Goal: Task Accomplishment & Management: Use online tool/utility

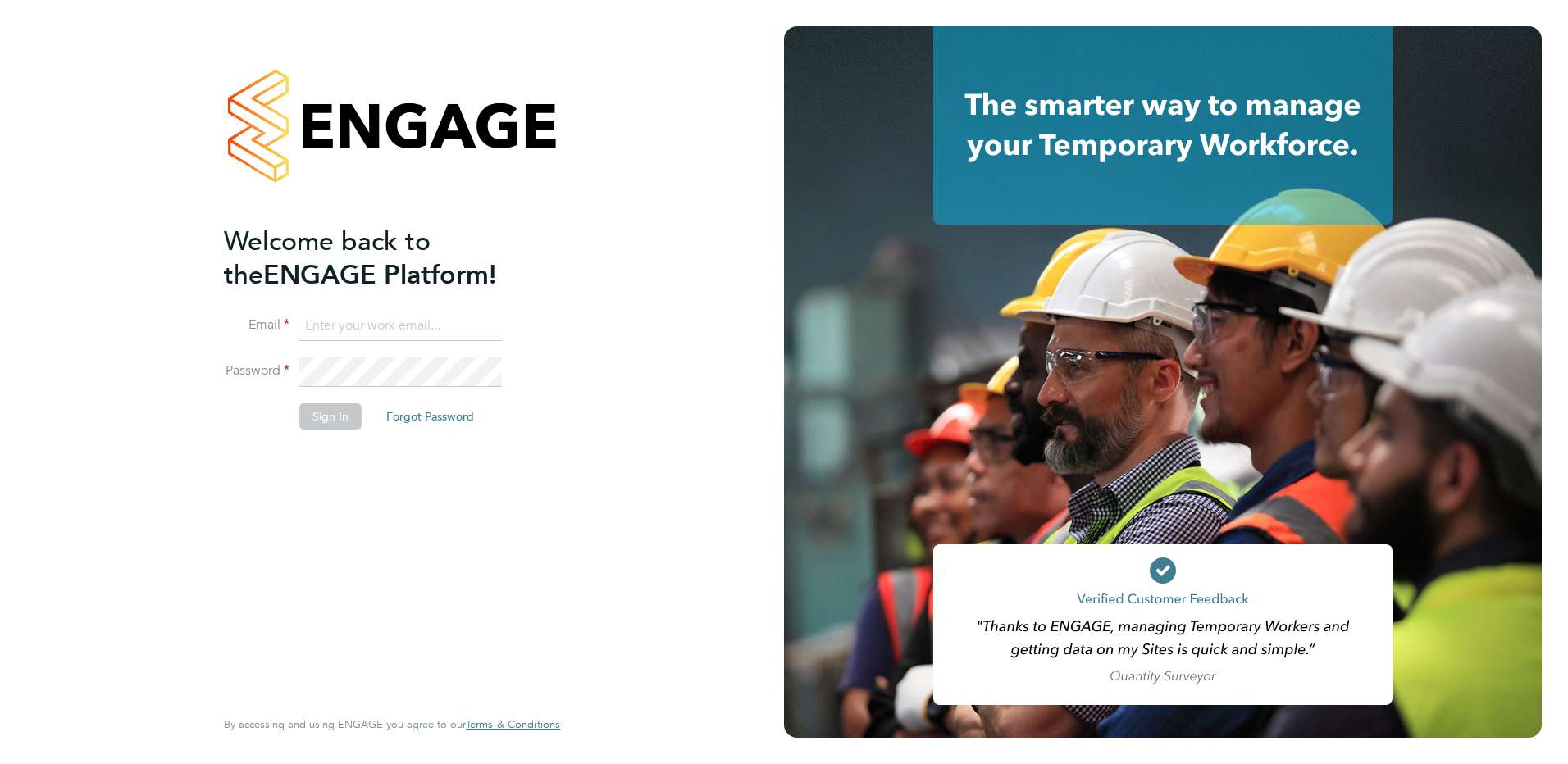
type input "payroll@vgcgroup.co.uk"
click at [327, 415] on button "Sign In" at bounding box center [330, 416] width 62 height 26
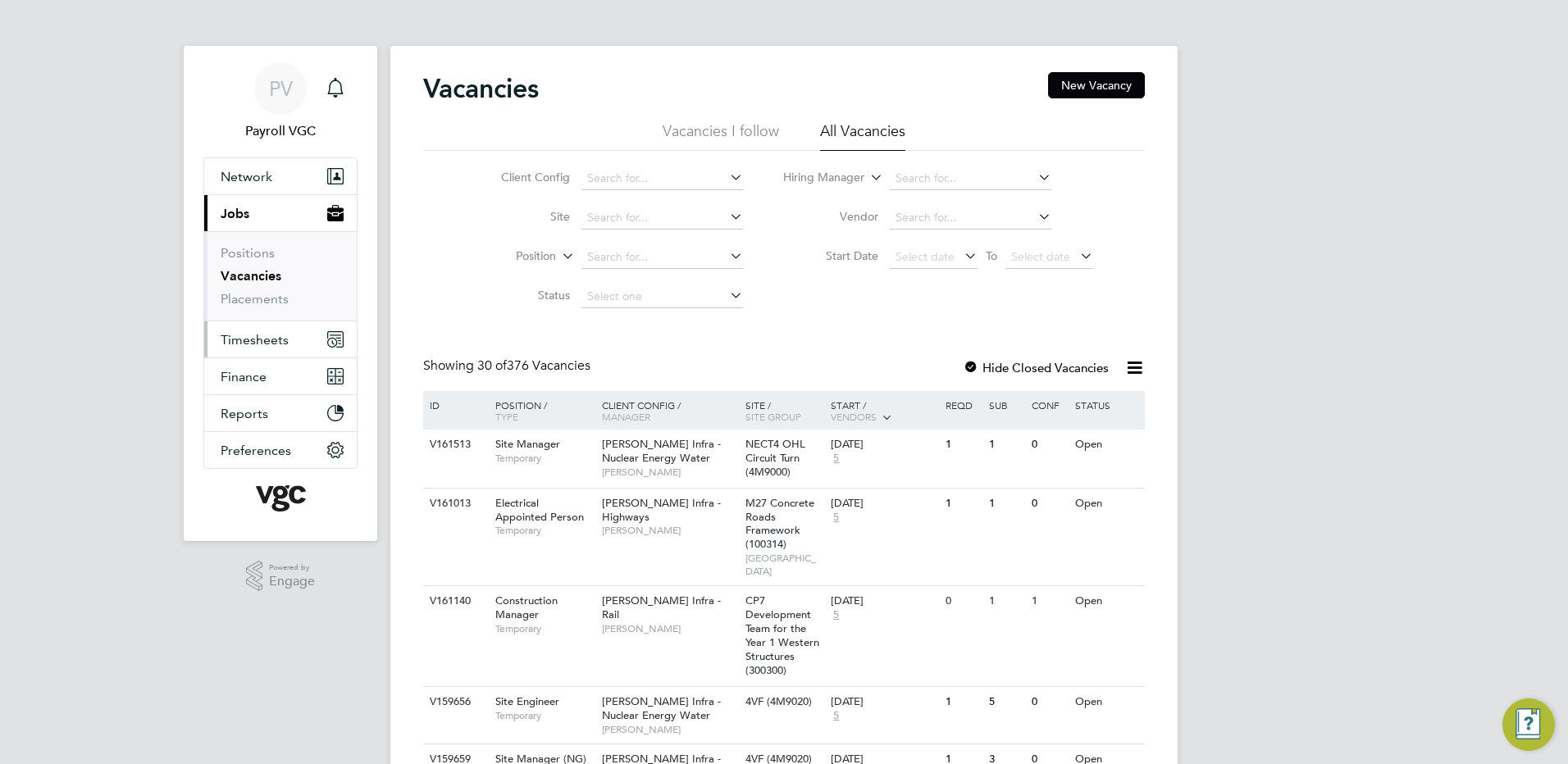
click at [268, 339] on span "Timesheets" at bounding box center [254, 340] width 68 height 16
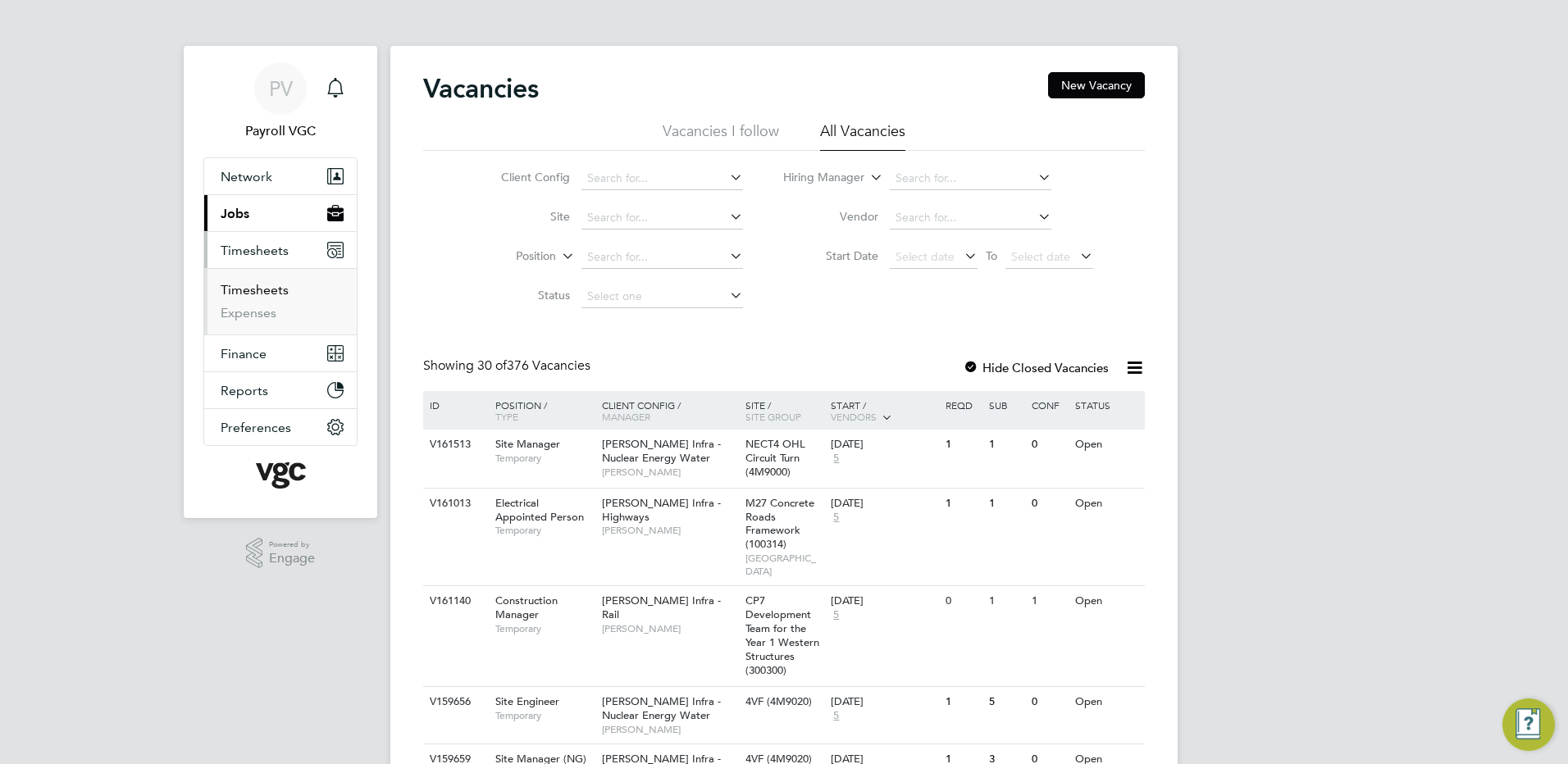
click at [284, 289] on link "Timesheets" at bounding box center [254, 290] width 68 height 16
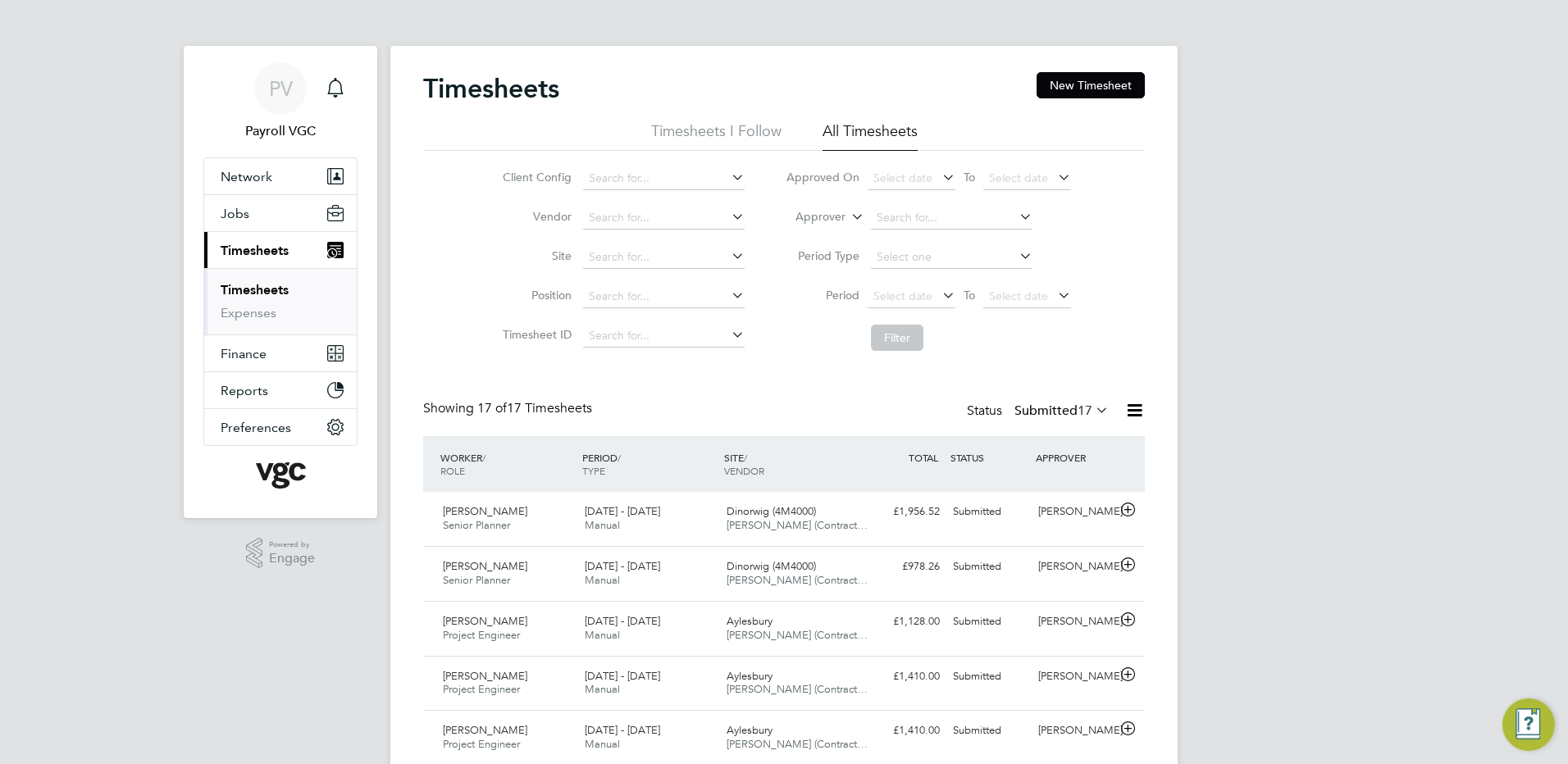
click at [1134, 412] on icon at bounding box center [1135, 410] width 21 height 21
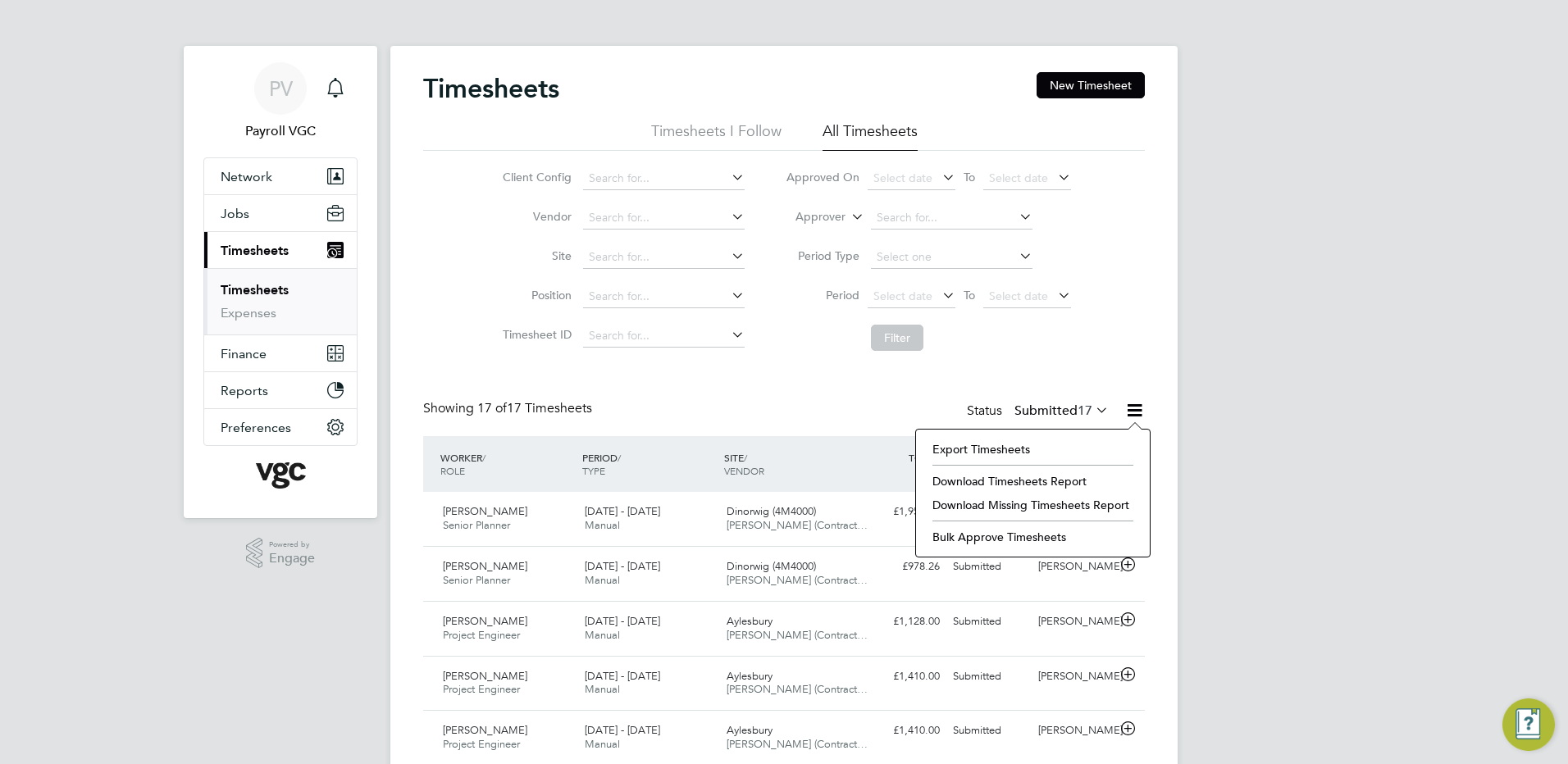
click at [1049, 454] on li "Export Timesheets" at bounding box center [1033, 449] width 218 height 23
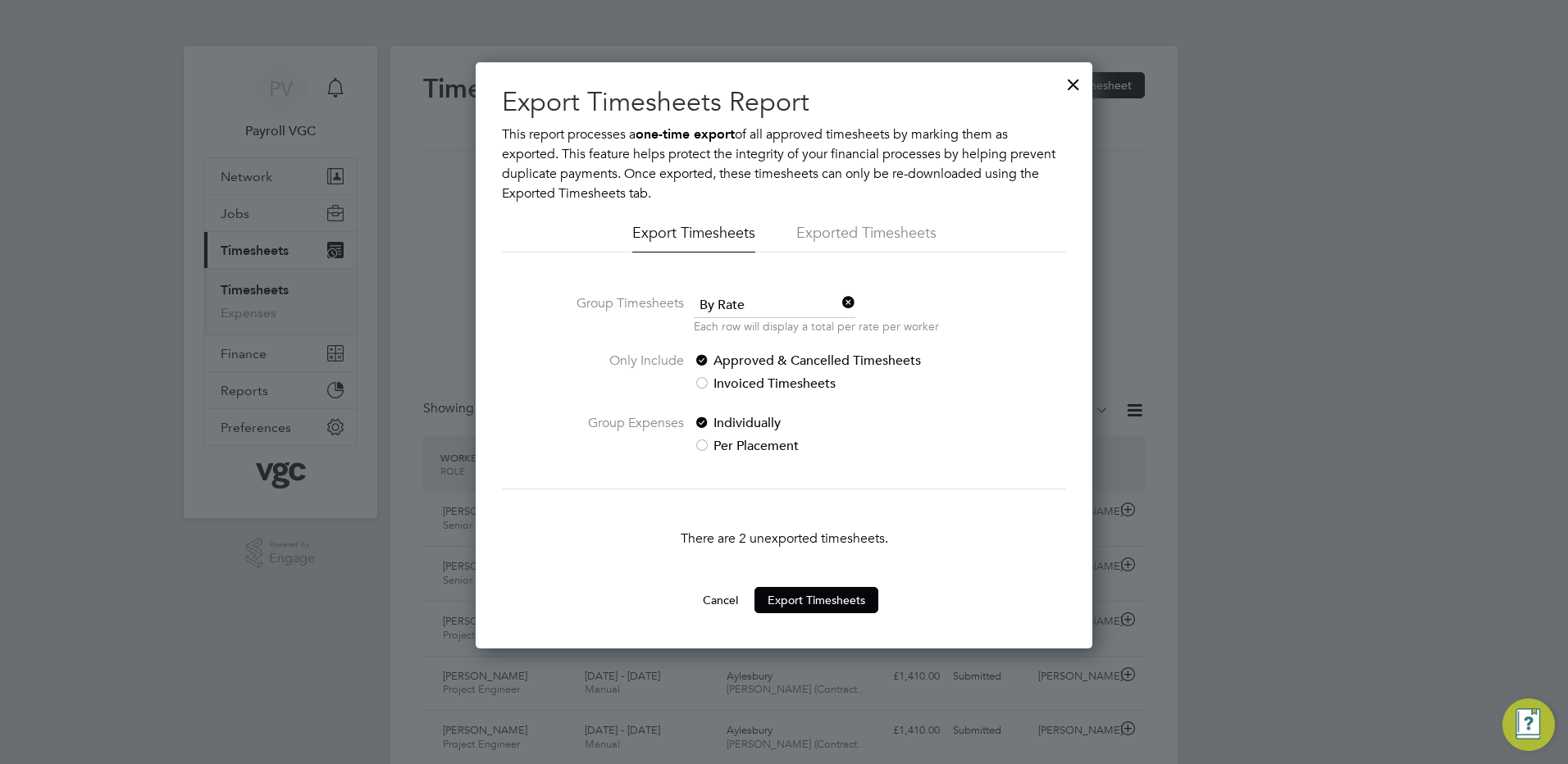
click at [753, 311] on span "By Rate" at bounding box center [774, 306] width 161 height 24
click at [742, 353] on li "By Date" at bounding box center [774, 350] width 163 height 22
click at [816, 593] on button "Export Timesheets" at bounding box center [816, 600] width 124 height 26
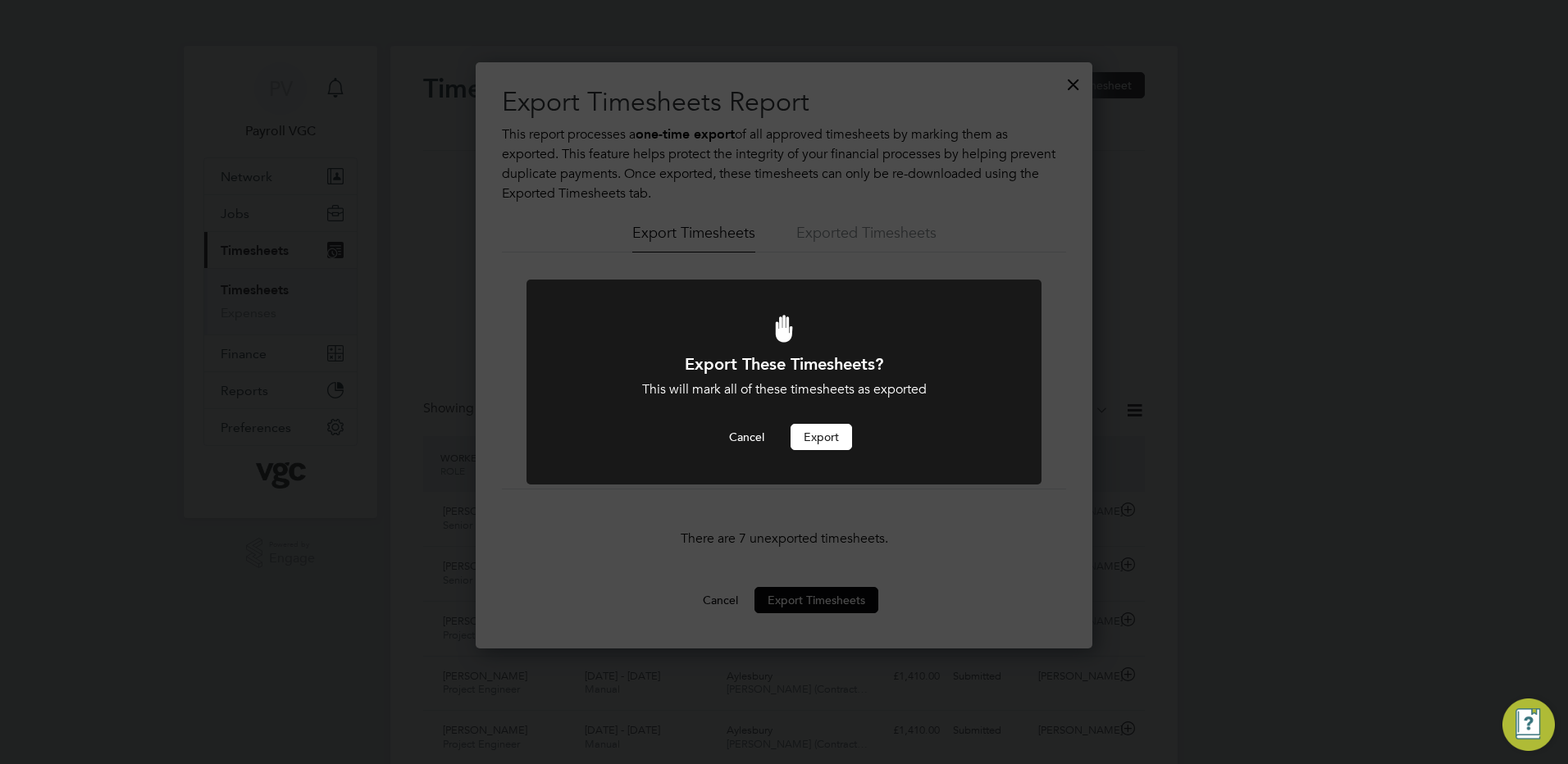
click at [822, 439] on button "Export" at bounding box center [821, 437] width 62 height 26
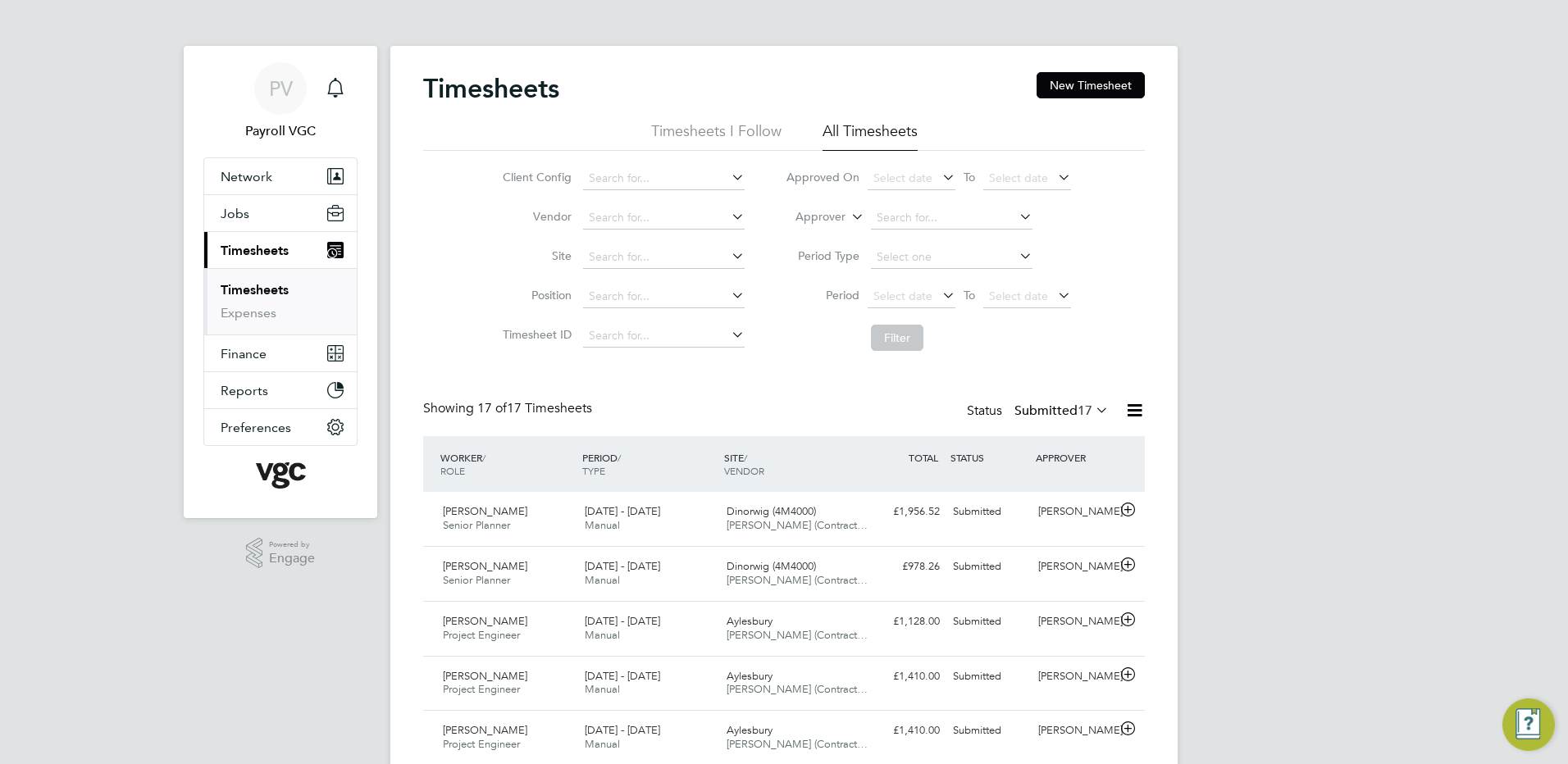
click at [833, 216] on label "Approver" at bounding box center [808, 217] width 74 height 16
click at [1401, 457] on div "PV Payroll VGC Notifications Applications: Network Team Members Businesses Site…" at bounding box center [784, 741] width 1568 height 1482
click at [829, 222] on label "Approver" at bounding box center [808, 217] width 74 height 16
click at [814, 230] on li "Worker" at bounding box center [805, 236] width 82 height 22
click at [1134, 415] on icon at bounding box center [1135, 410] width 21 height 21
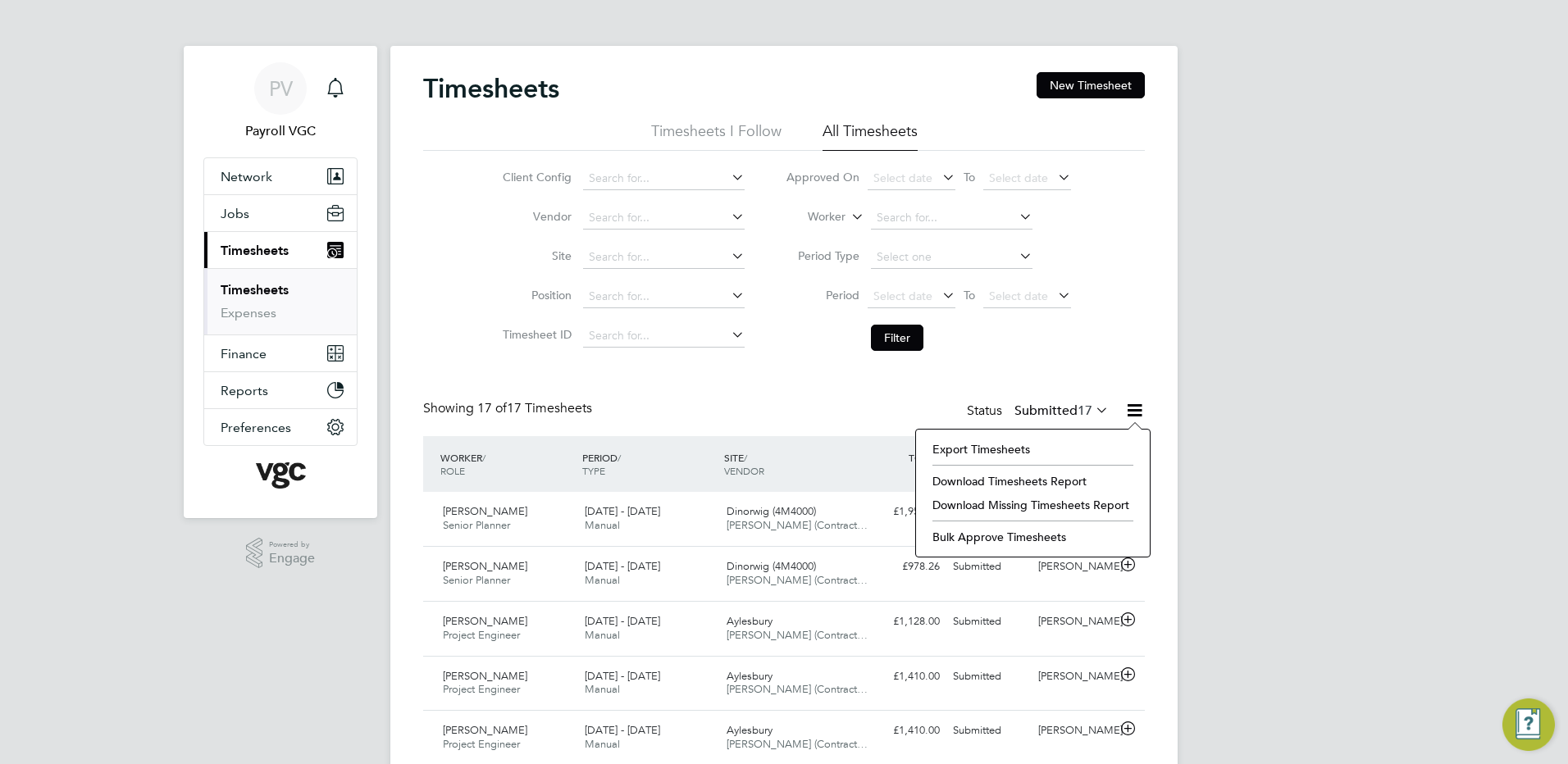
click at [991, 448] on li "Export Timesheets" at bounding box center [1033, 449] width 218 height 23
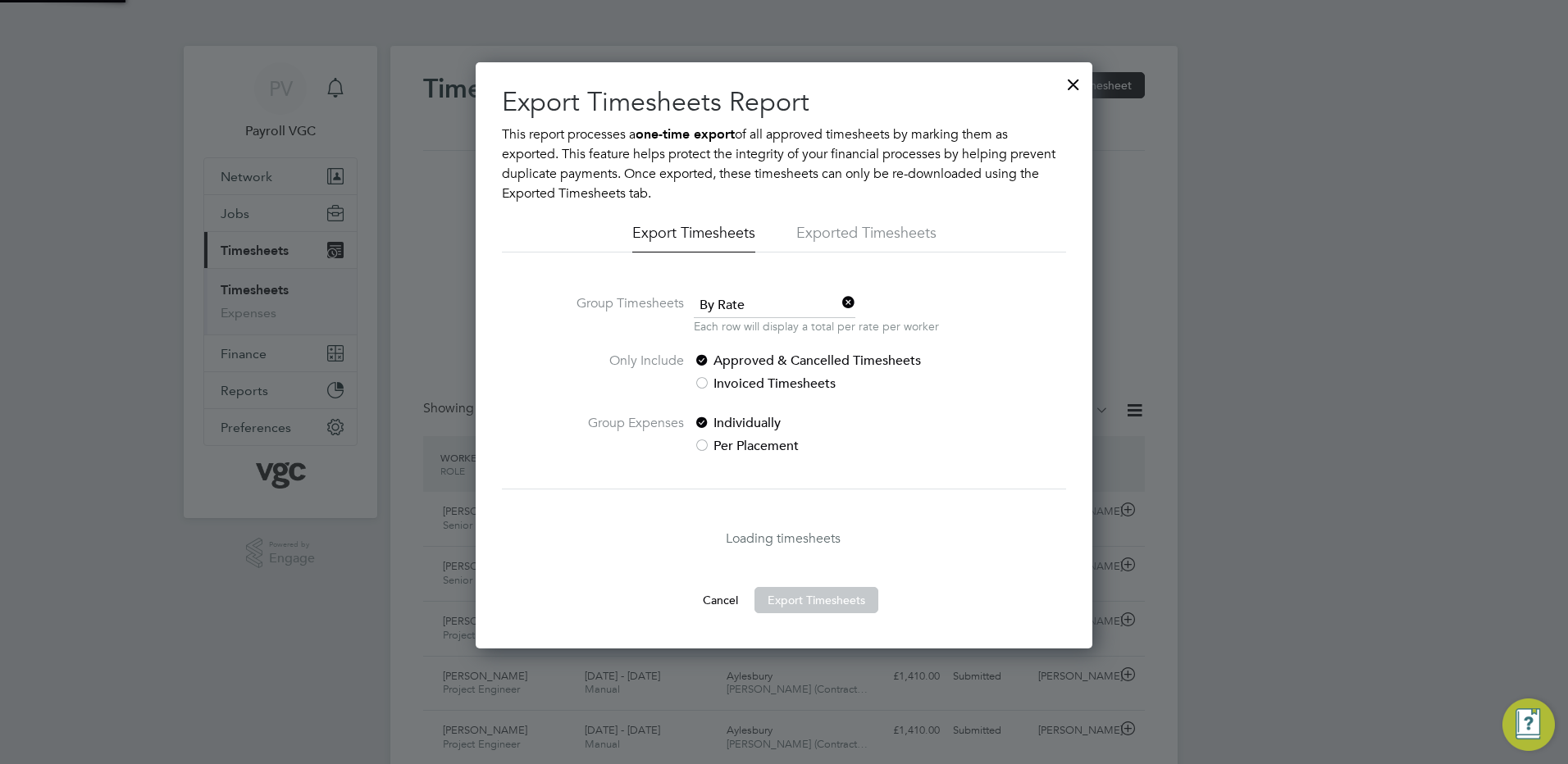
scroll to position [8, 8]
click at [765, 296] on span "By Rate" at bounding box center [774, 306] width 161 height 24
click at [756, 346] on li "By Date" at bounding box center [774, 350] width 163 height 22
click at [864, 225] on li "Exported Timesheets" at bounding box center [866, 238] width 140 height 29
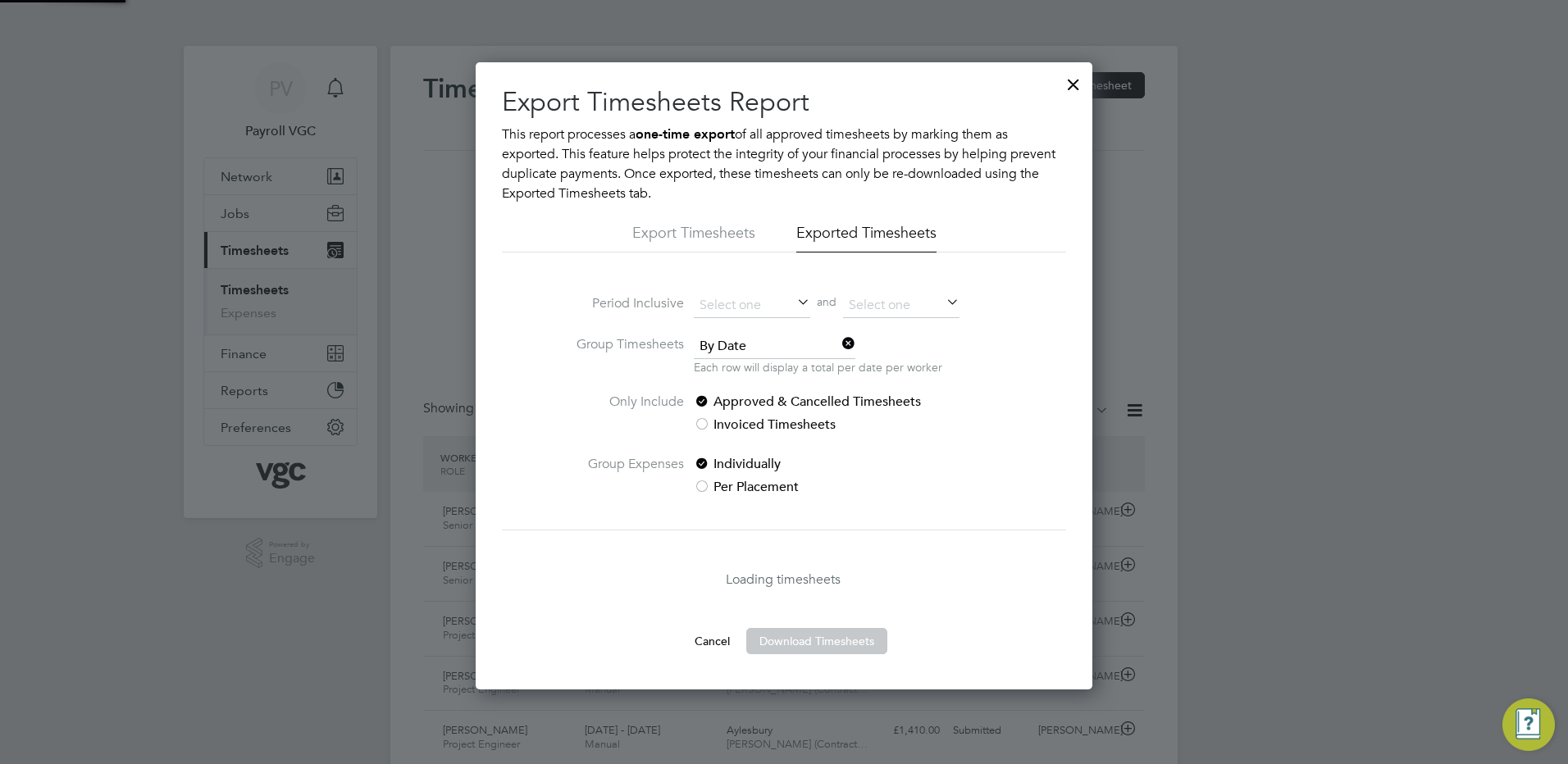
scroll to position [627, 617]
click at [732, 314] on input at bounding box center [752, 306] width 116 height 24
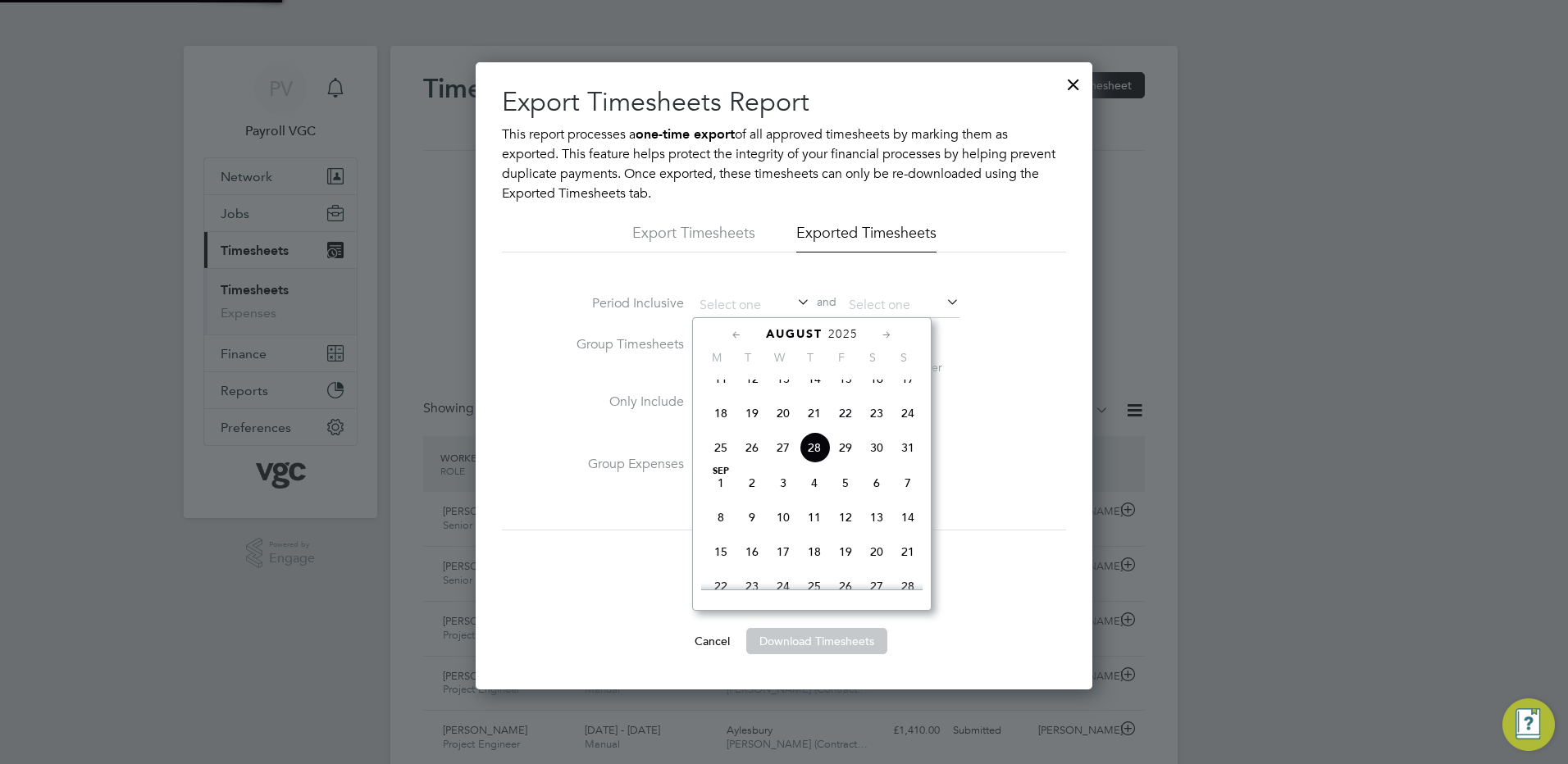
click at [809, 460] on span "28" at bounding box center [814, 447] width 31 height 31
type input "[DATE]"
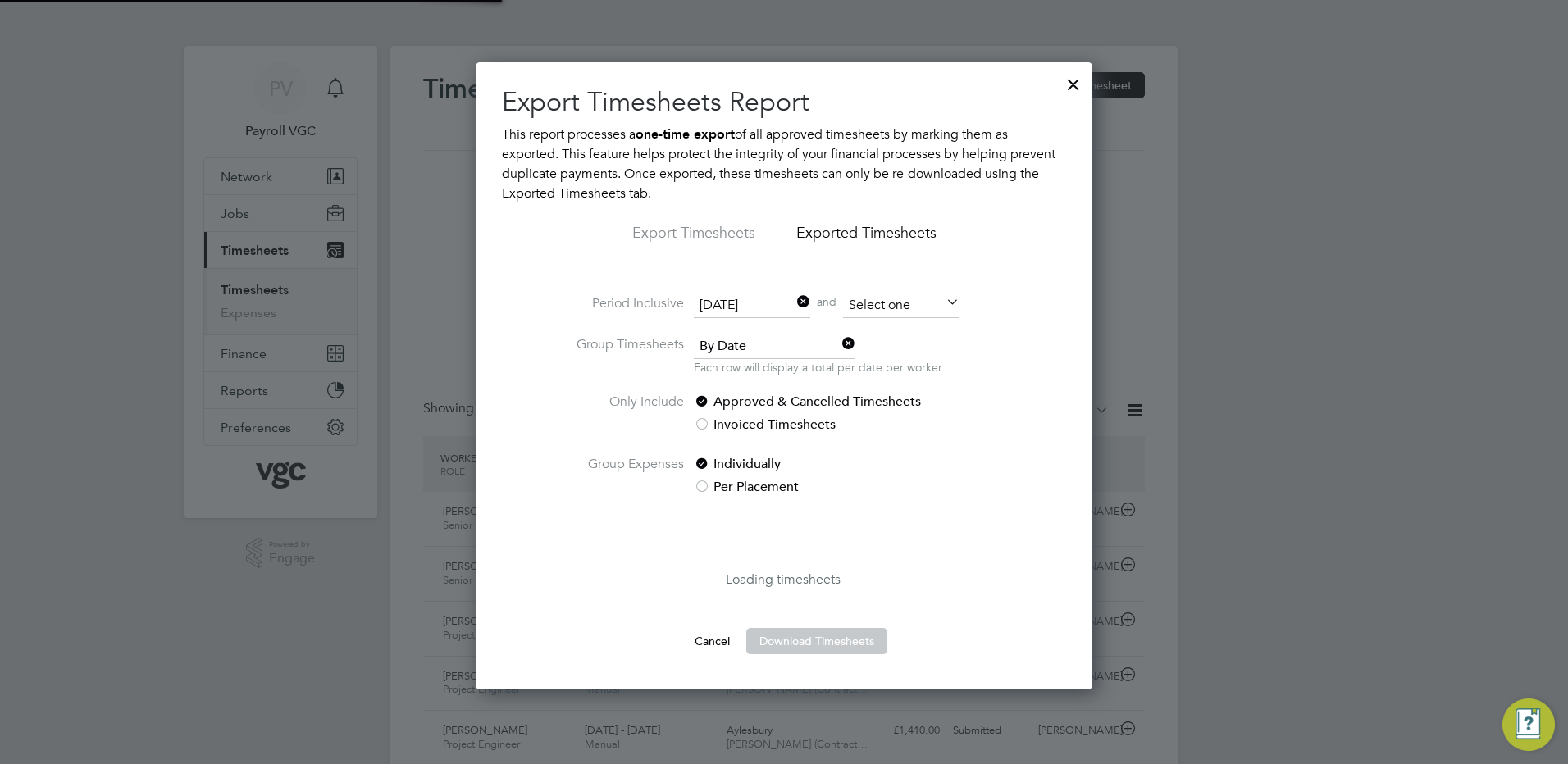
click at [873, 311] on input at bounding box center [901, 306] width 116 height 24
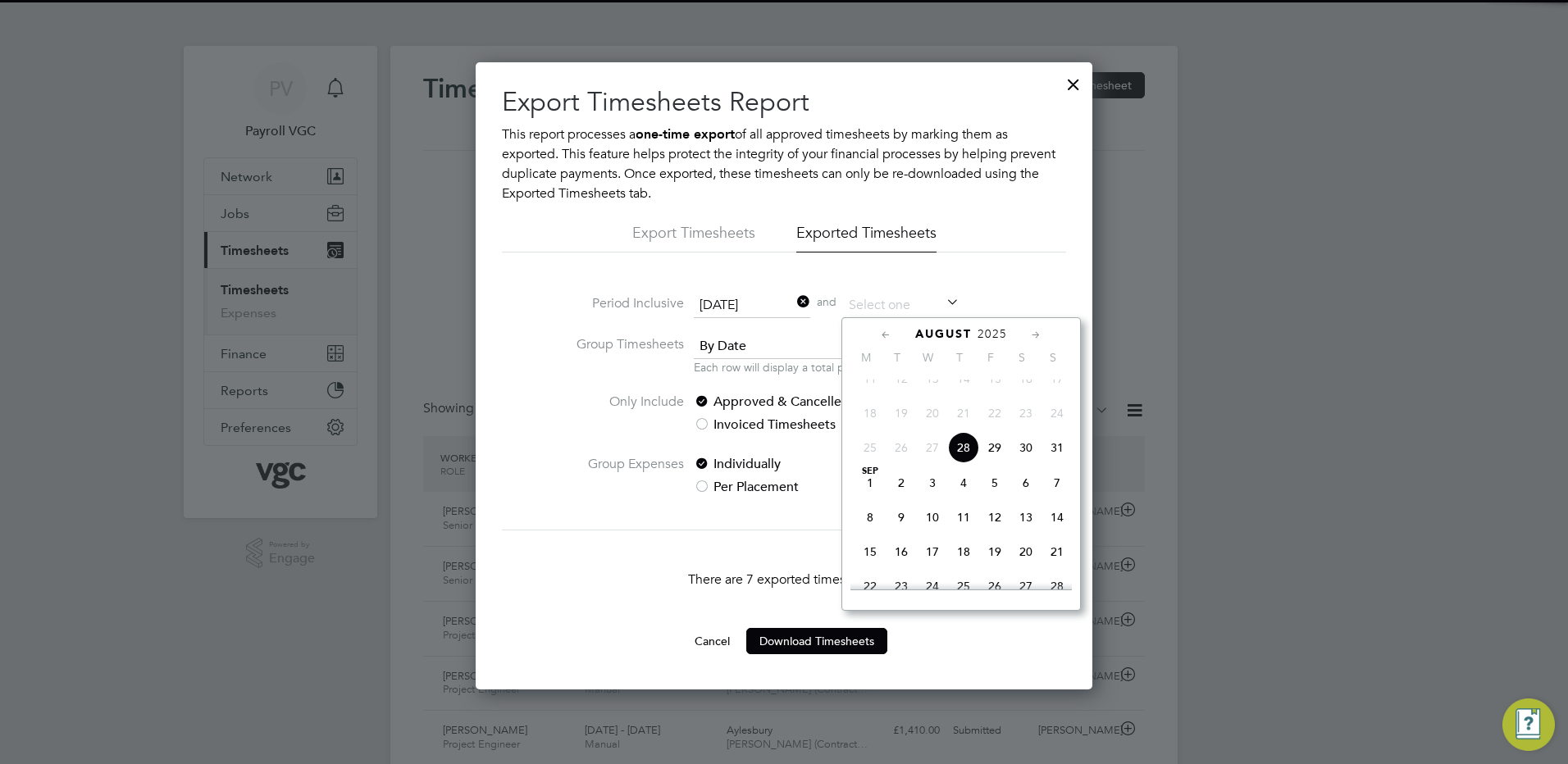
click at [970, 460] on span "28" at bounding box center [964, 447] width 31 height 31
type input "[DATE]"
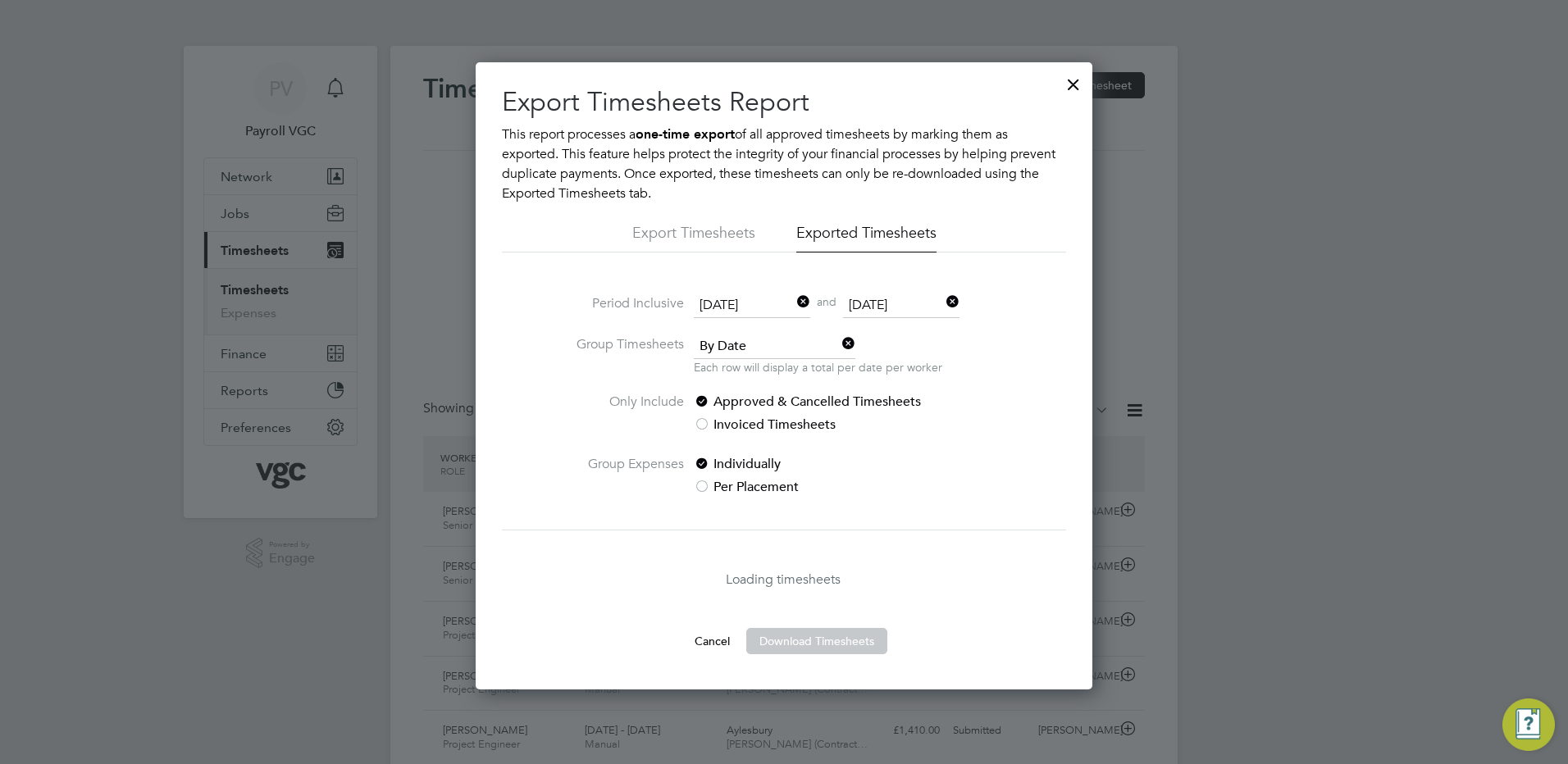
click at [1336, 473] on div at bounding box center [784, 382] width 1568 height 764
click at [748, 346] on span "By Date" at bounding box center [774, 347] width 161 height 24
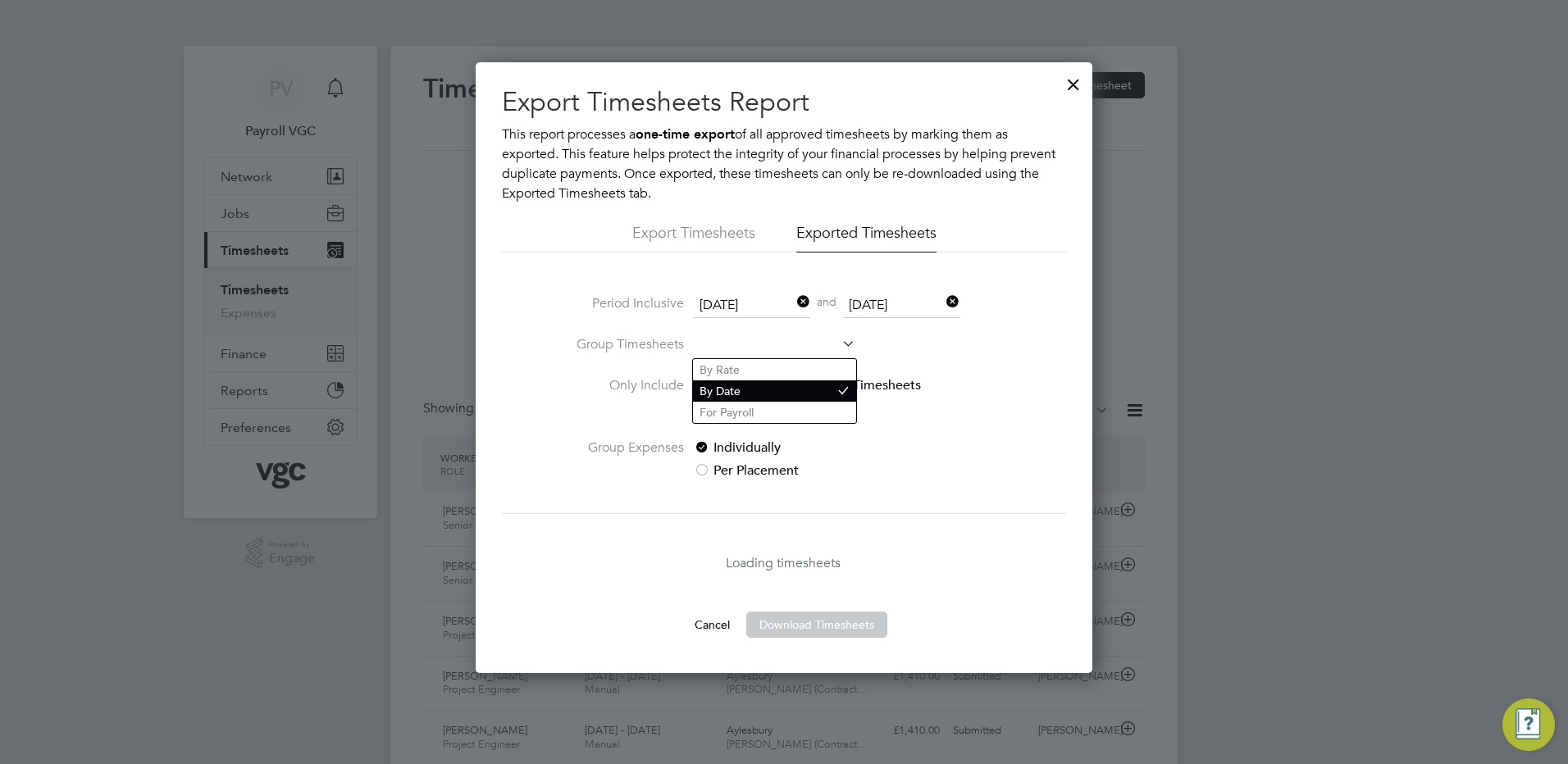
click at [749, 390] on li "By Date" at bounding box center [774, 391] width 163 height 22
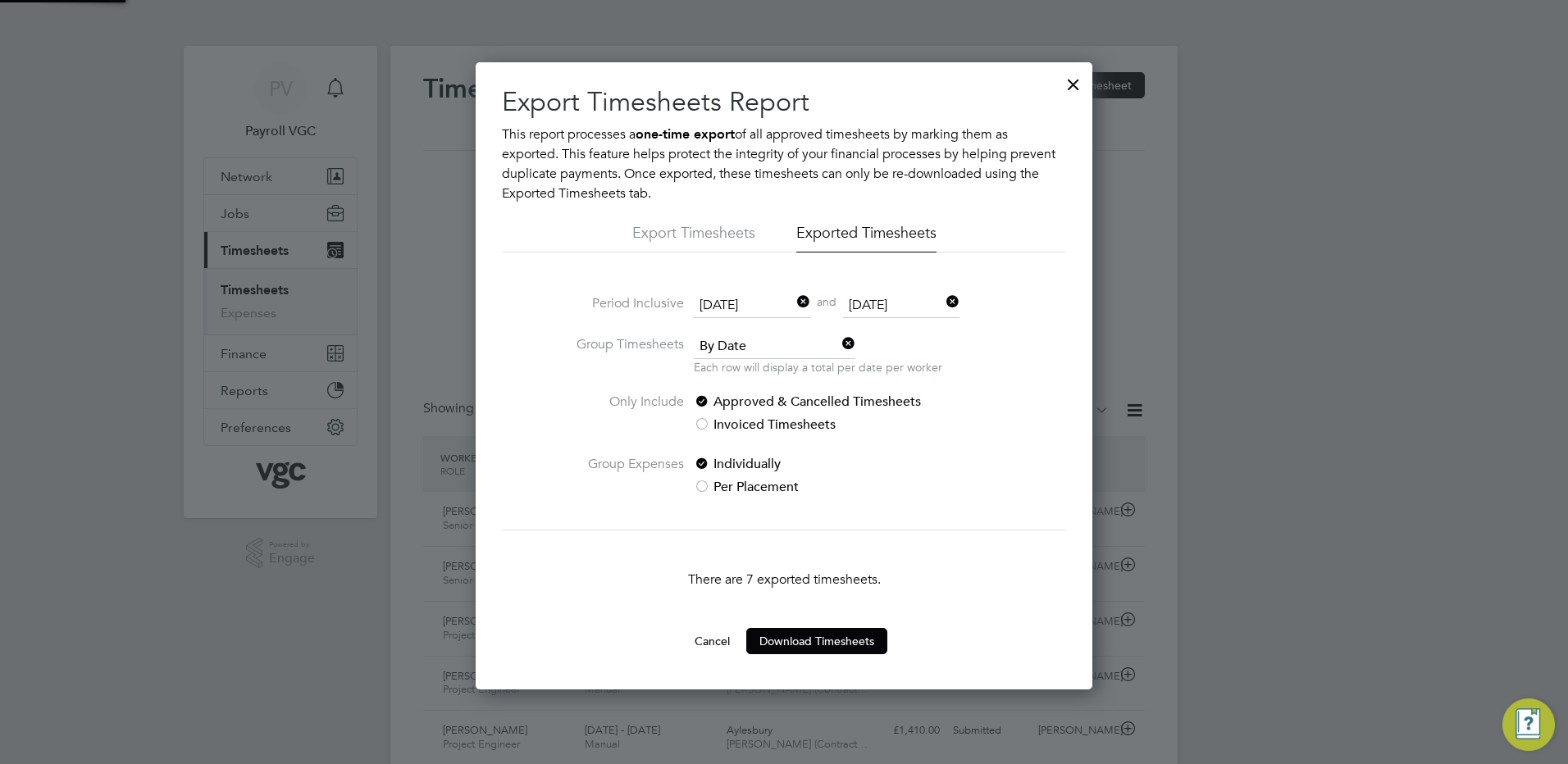
scroll to position [8, 8]
click at [732, 361] on p "Each row will display a total per date per worker" at bounding box center [818, 367] width 249 height 16
click at [739, 342] on span "By Date" at bounding box center [774, 347] width 161 height 24
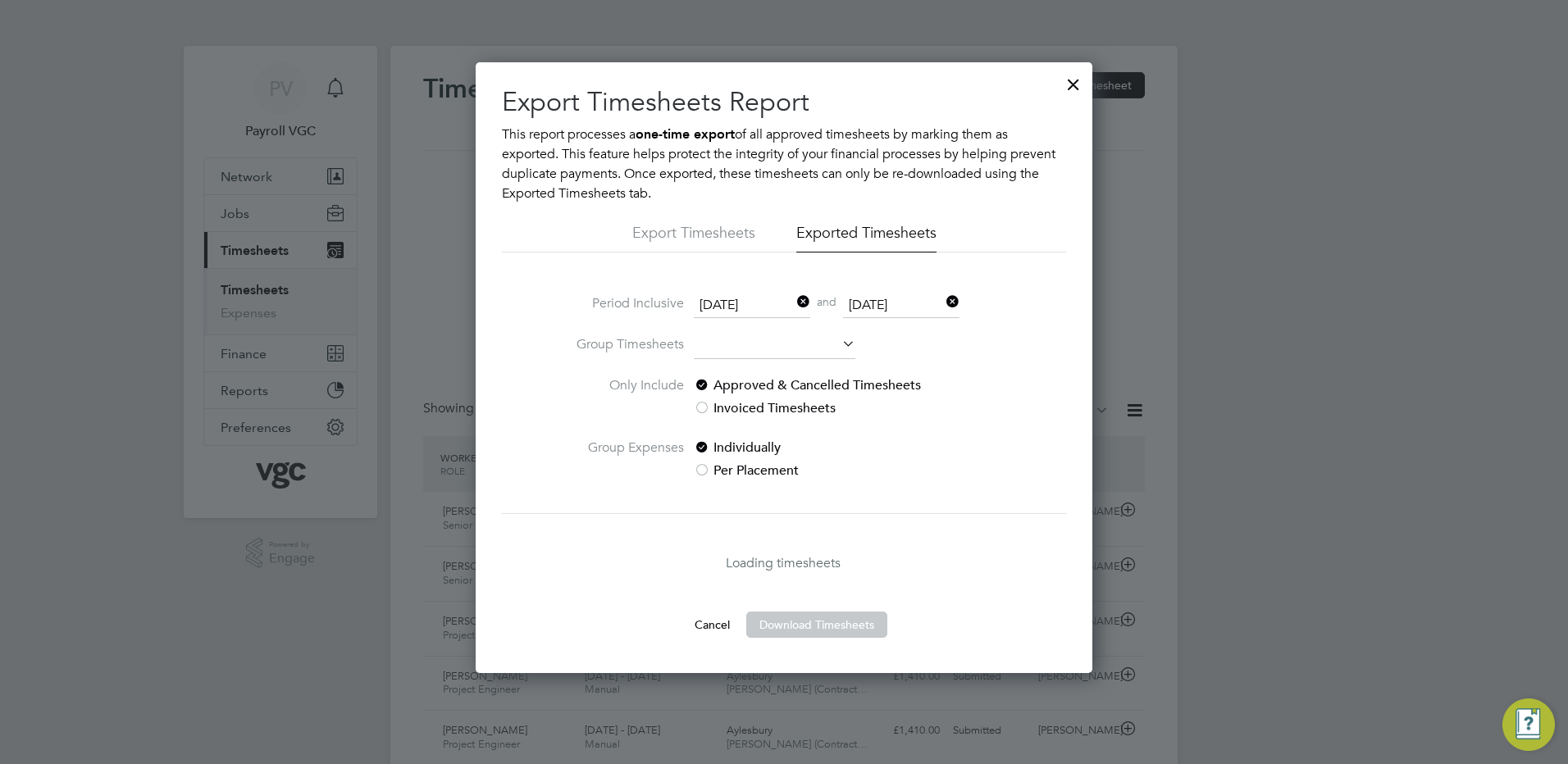
click at [748, 386] on li "By Date" at bounding box center [774, 391] width 163 height 22
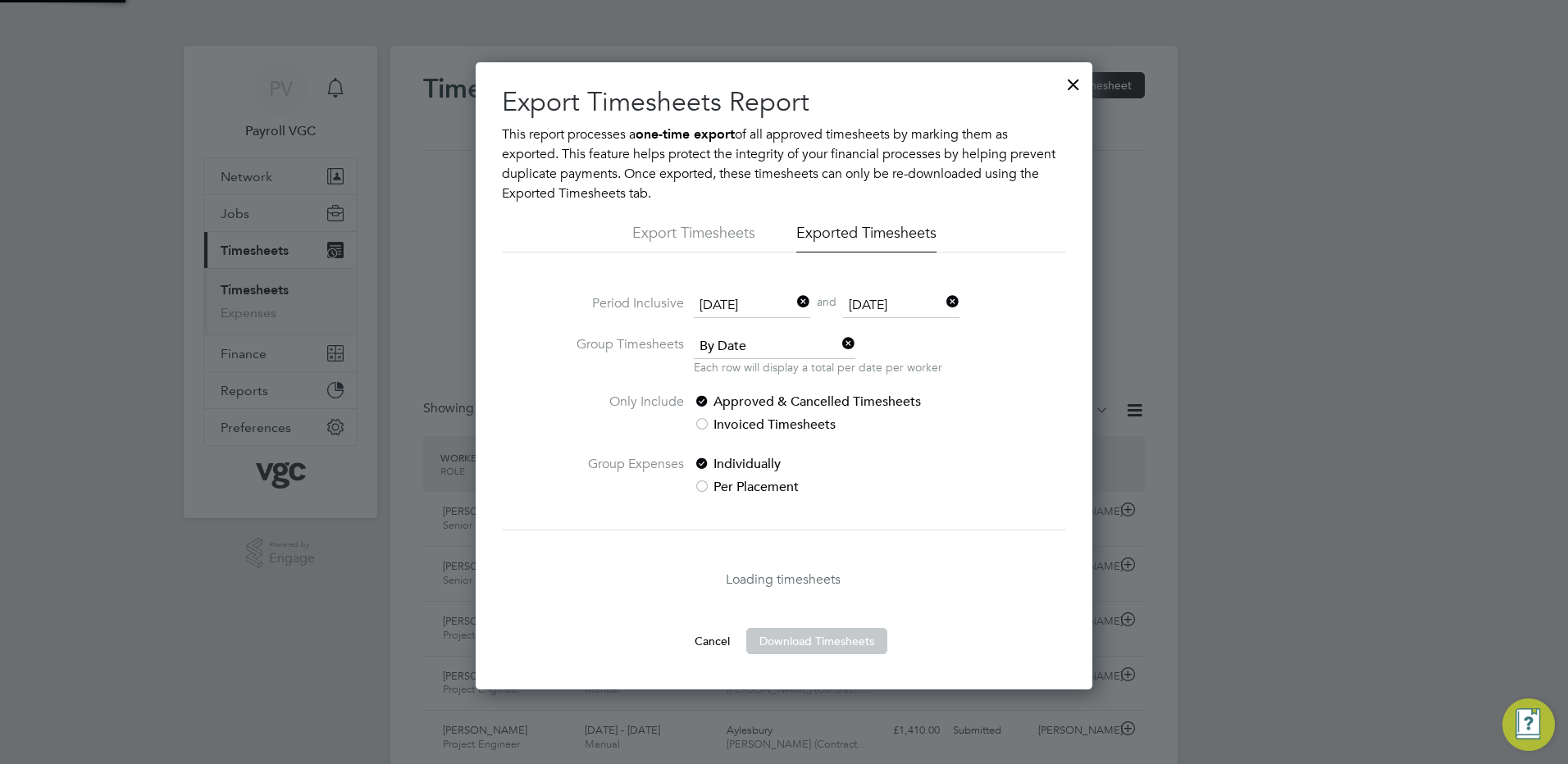
scroll to position [8, 8]
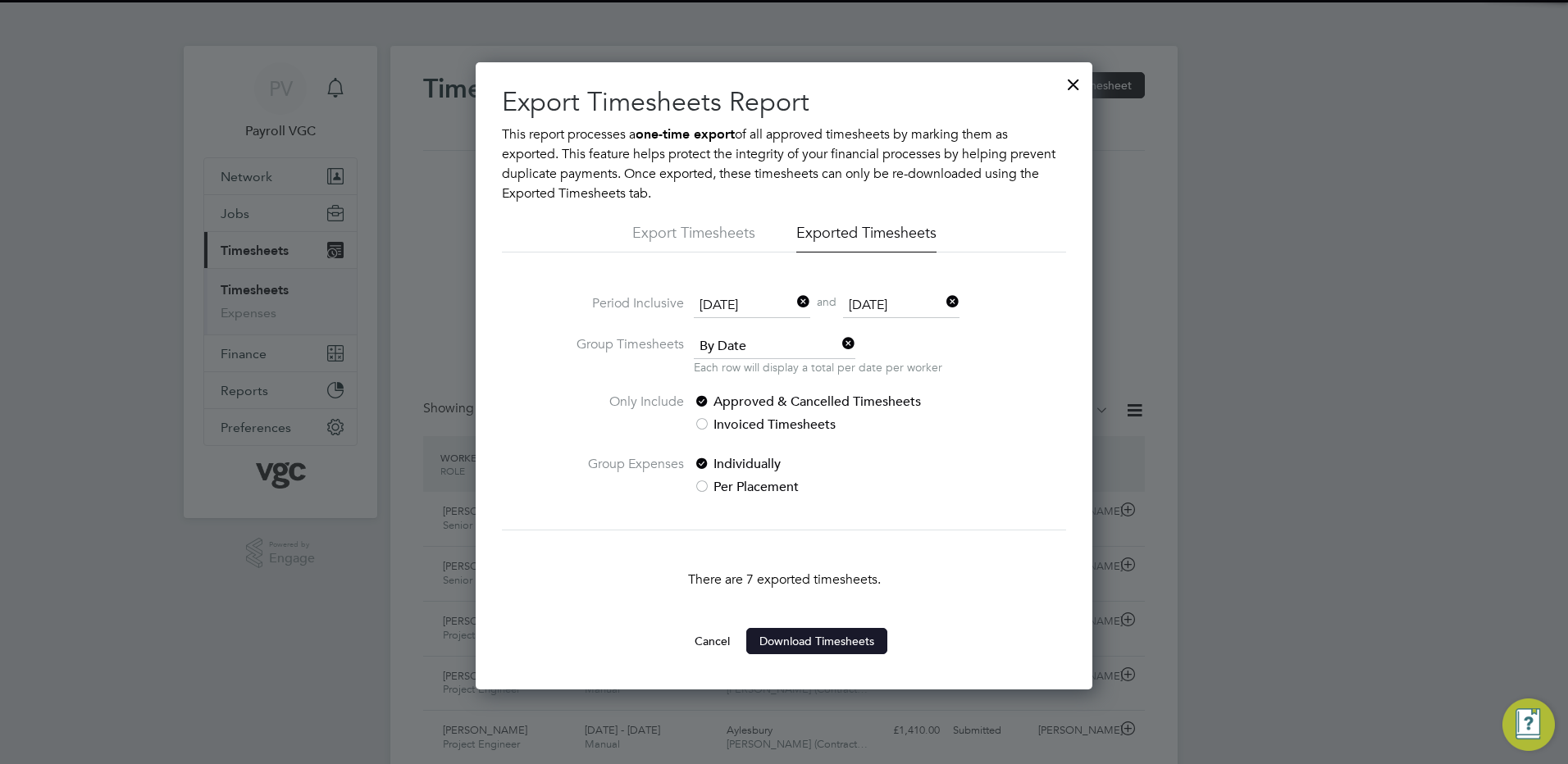
click at [814, 646] on button "Download Timesheets" at bounding box center [817, 641] width 141 height 26
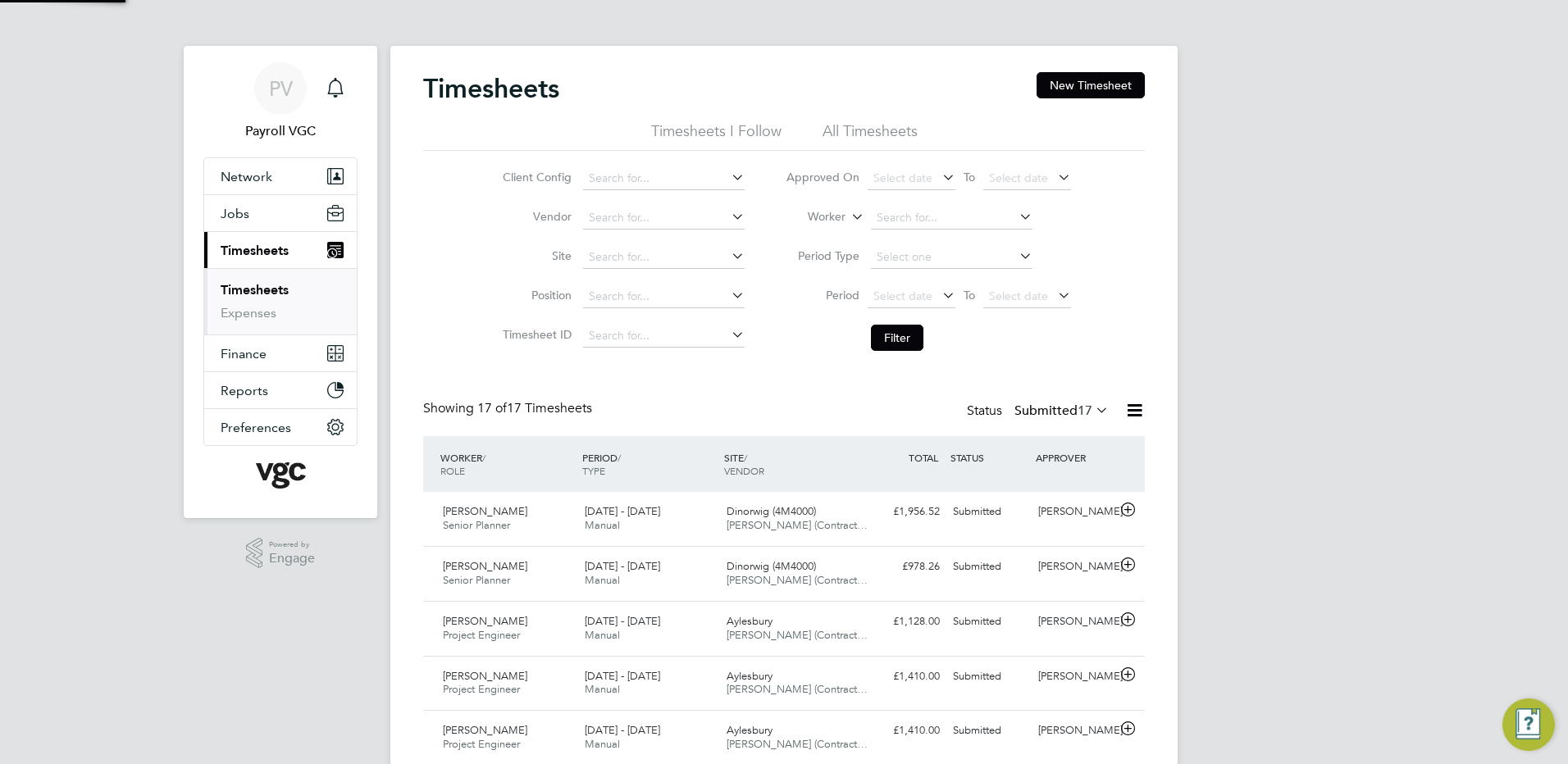
scroll to position [42, 143]
